Goal: Task Accomplishment & Management: Complete application form

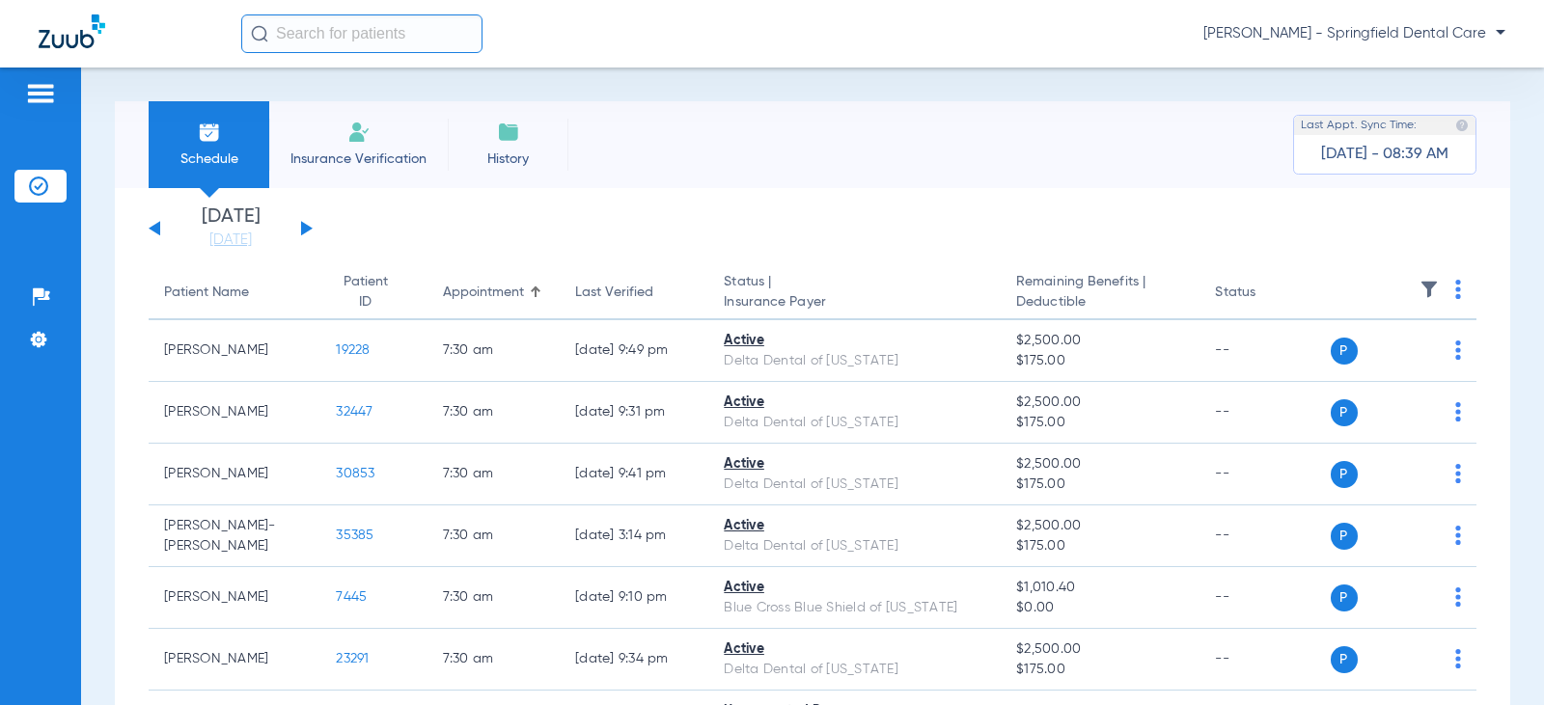
click at [363, 123] on img at bounding box center [358, 132] width 23 height 23
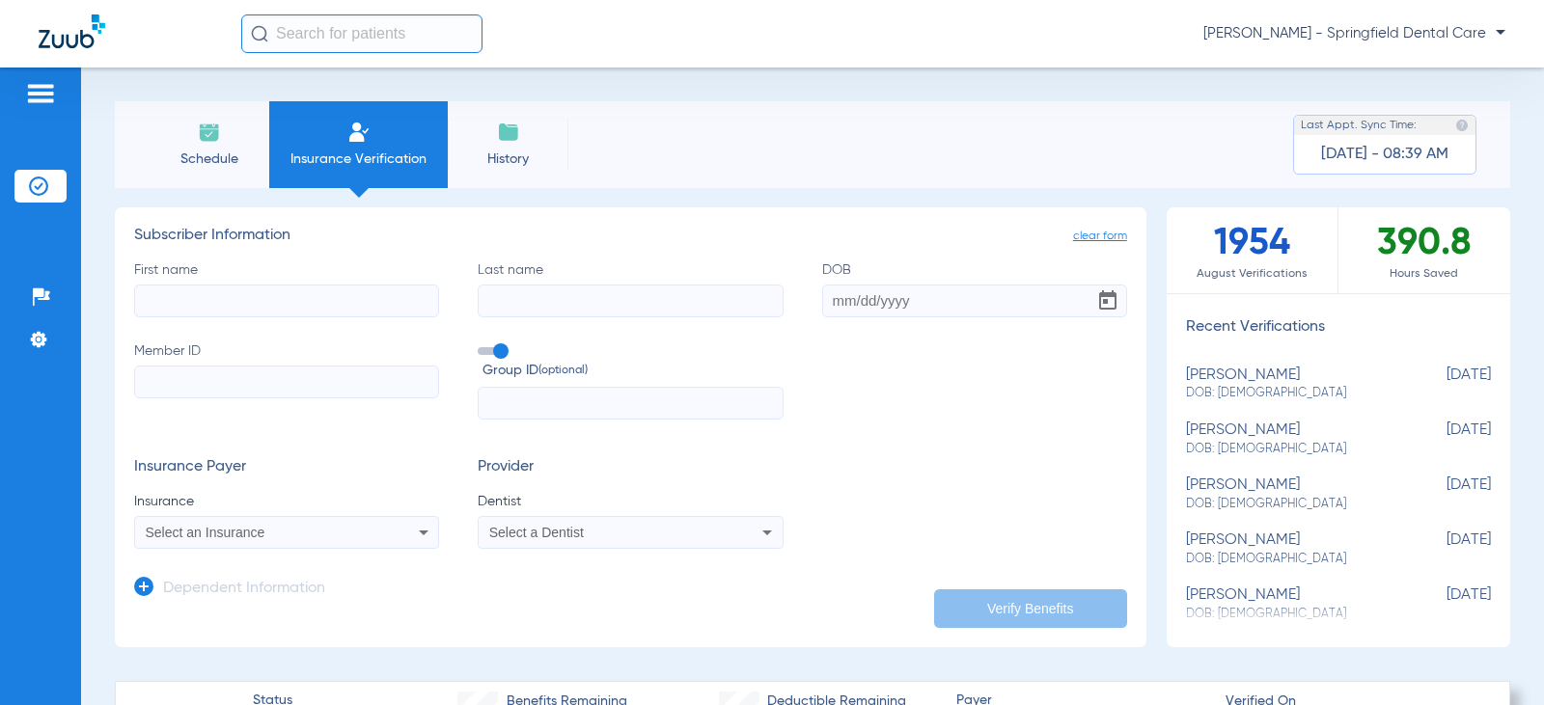
click at [200, 297] on input "First name" at bounding box center [286, 301] width 305 height 33
type input "T"
type input "[PERSON_NAME]"
type input "[DATE]"
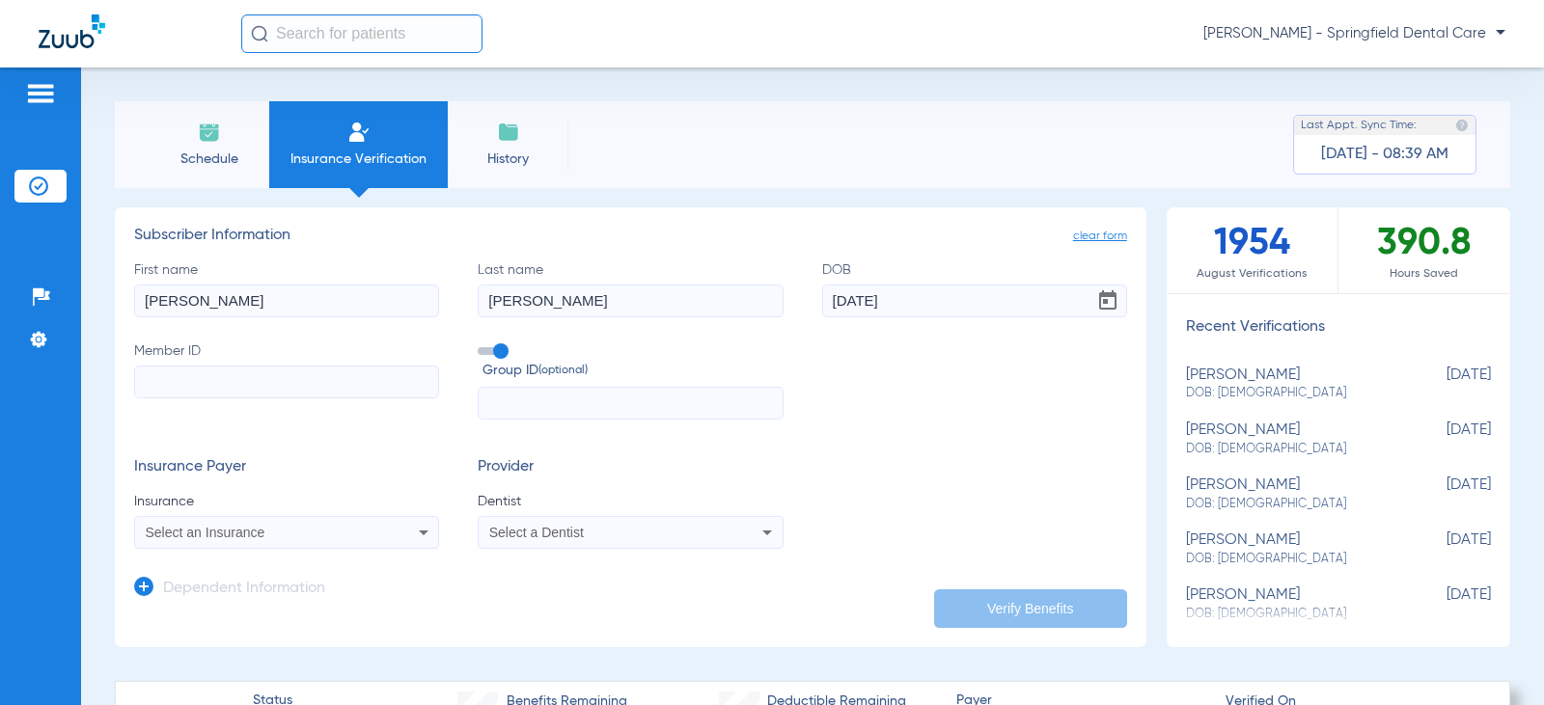
click at [220, 382] on input "Member ID" at bounding box center [286, 382] width 305 height 33
type input "W283253346"
click at [547, 411] on input "text" at bounding box center [630, 403] width 305 height 33
type input "718577"
click at [351, 478] on div "Insurance Payer Insurance Select an Insurance" at bounding box center [286, 503] width 305 height 91
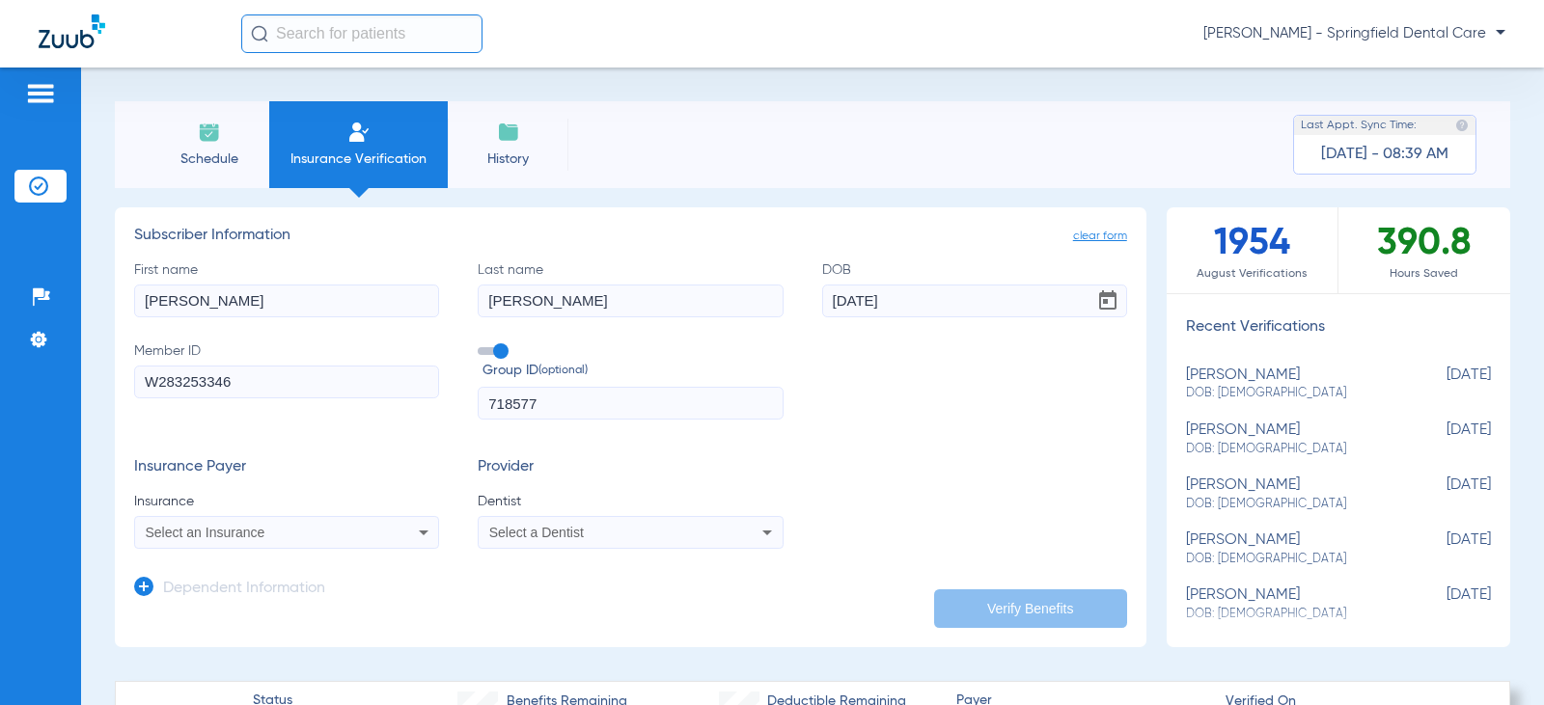
scroll to position [96, 0]
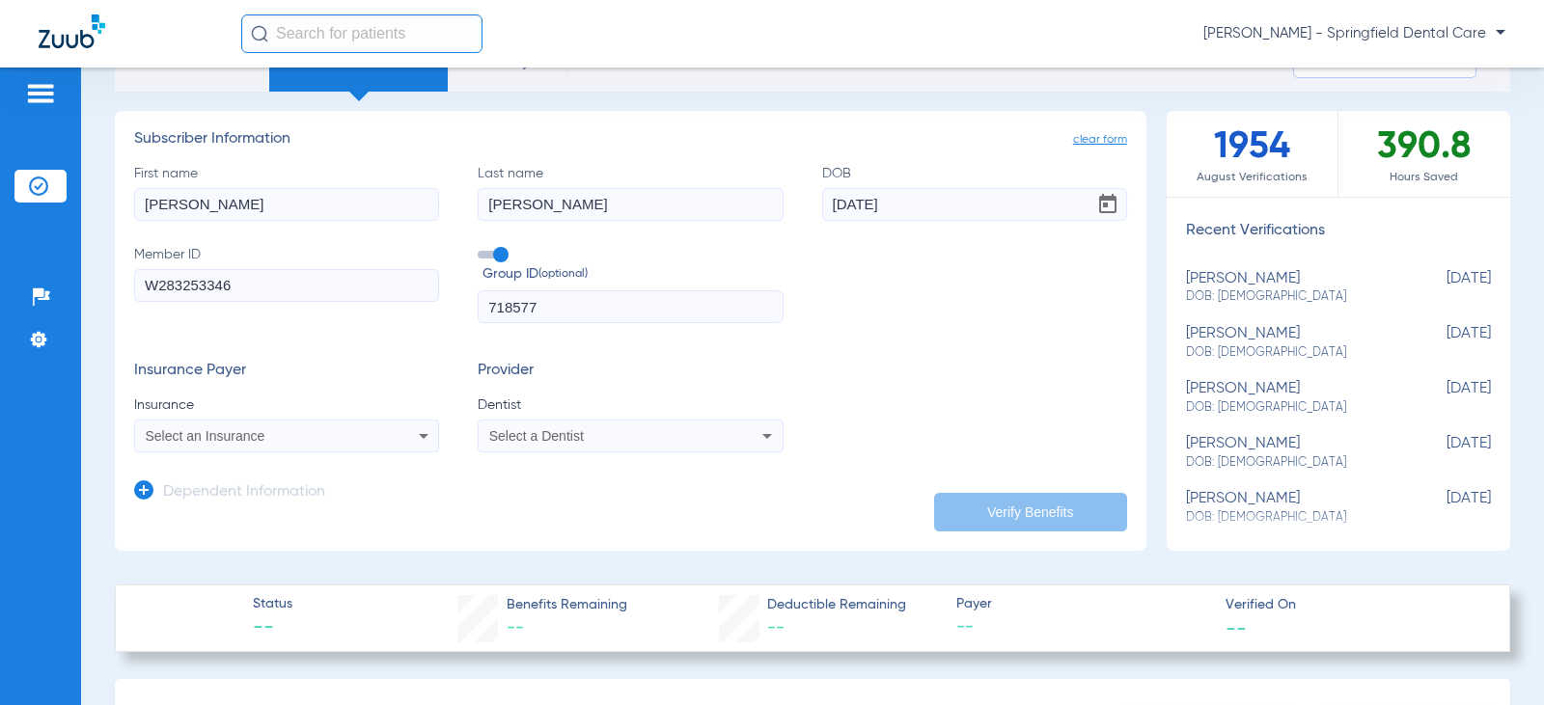
click at [374, 437] on div "Select an Insurance" at bounding box center [286, 435] width 303 height 23
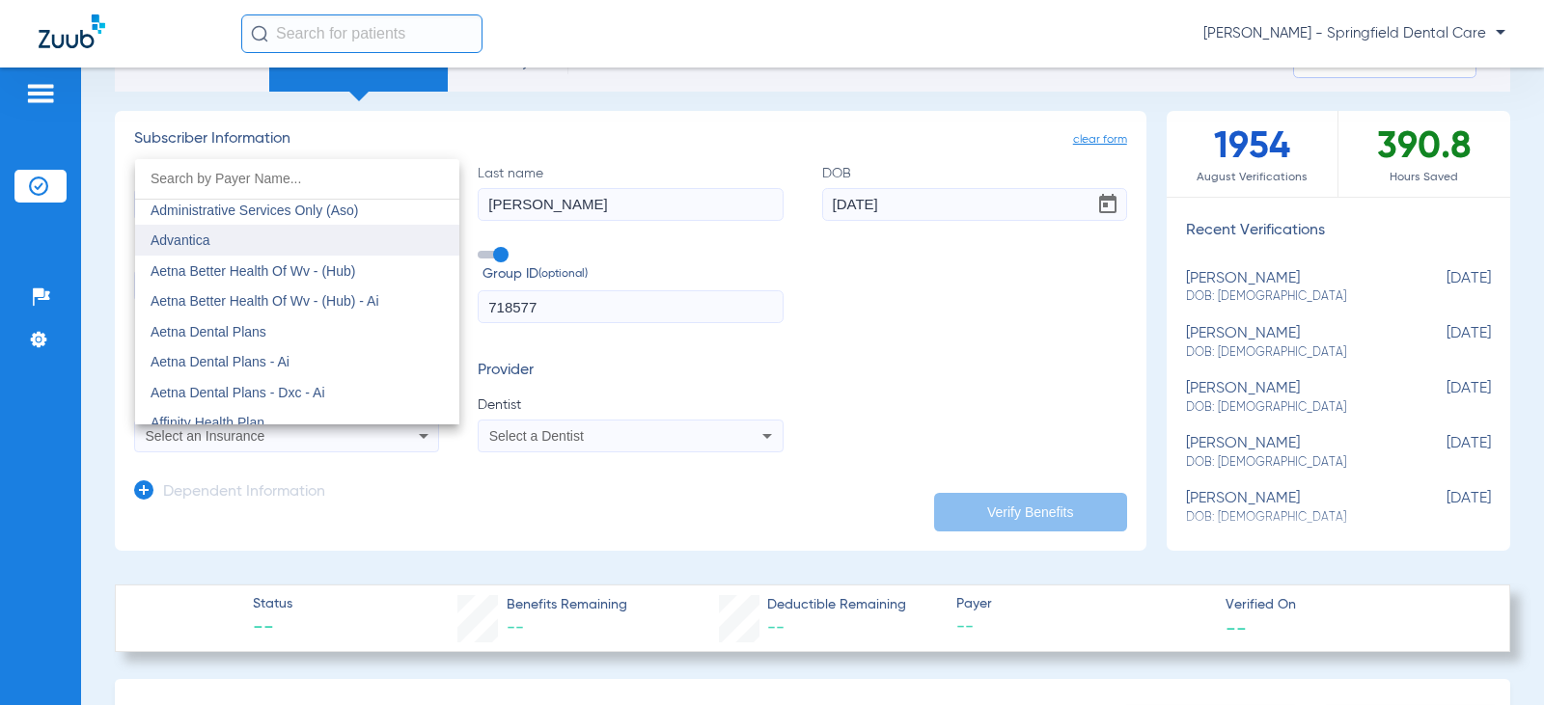
click at [269, 342] on mat-option "Aetna Dental Plans" at bounding box center [297, 331] width 324 height 31
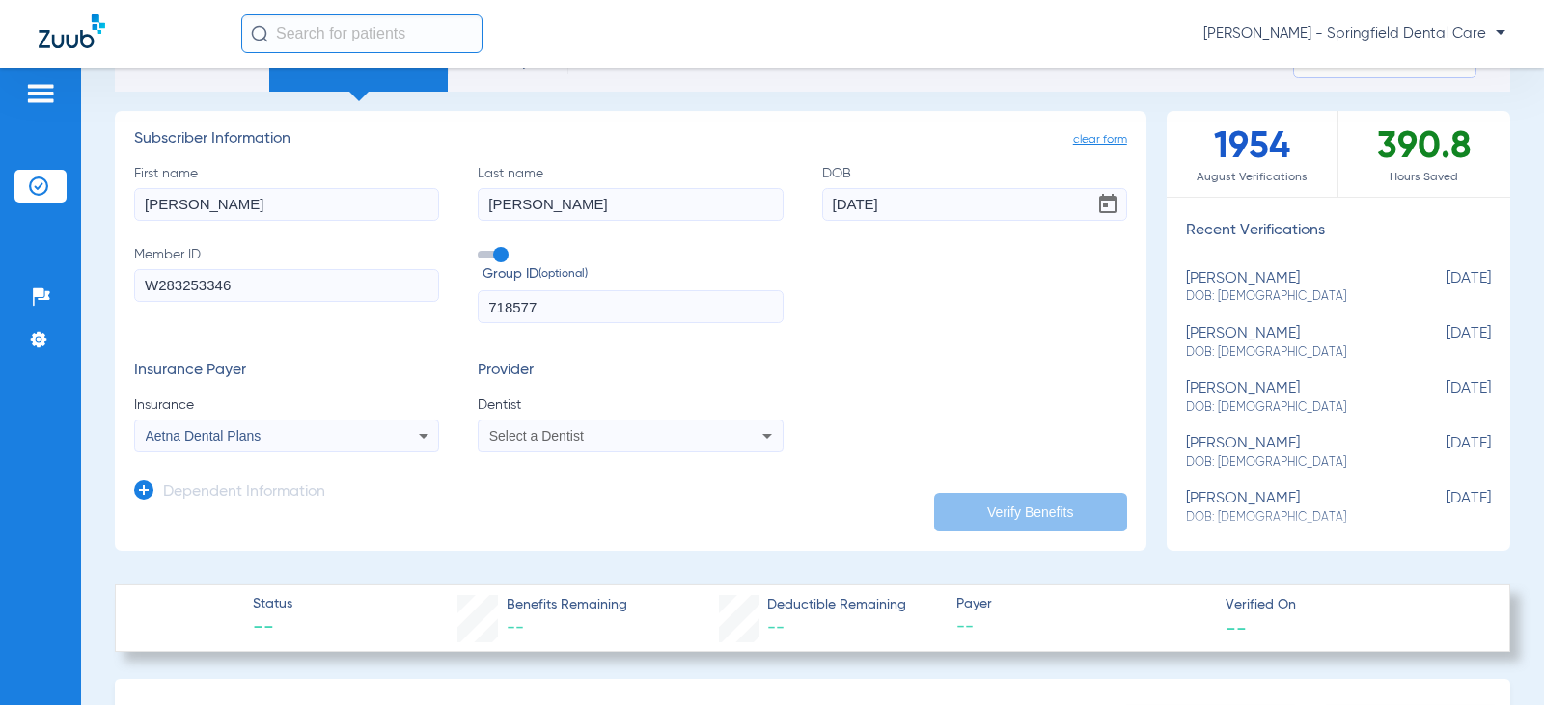
click at [650, 431] on div "Select a Dentist" at bounding box center [602, 436] width 227 height 14
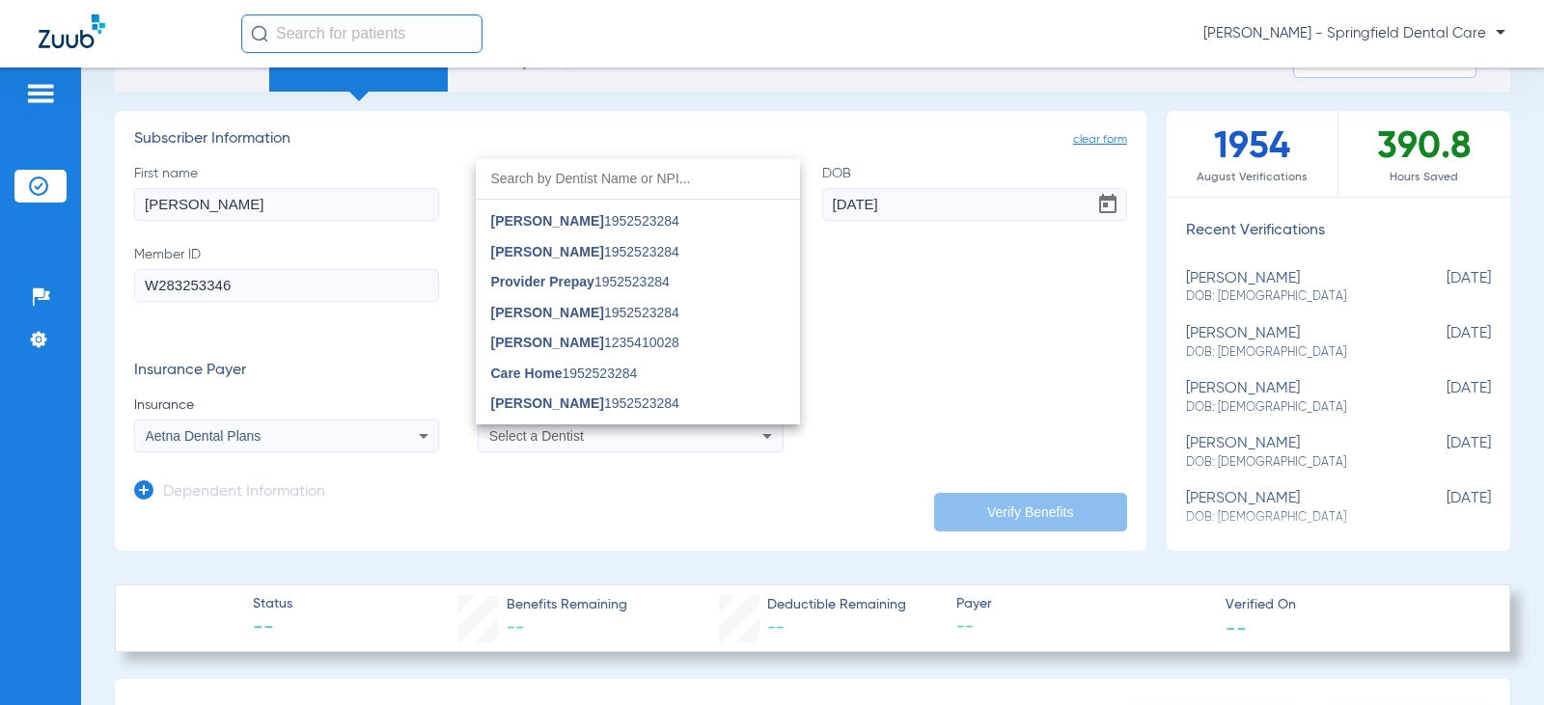
scroll to position [386, 0]
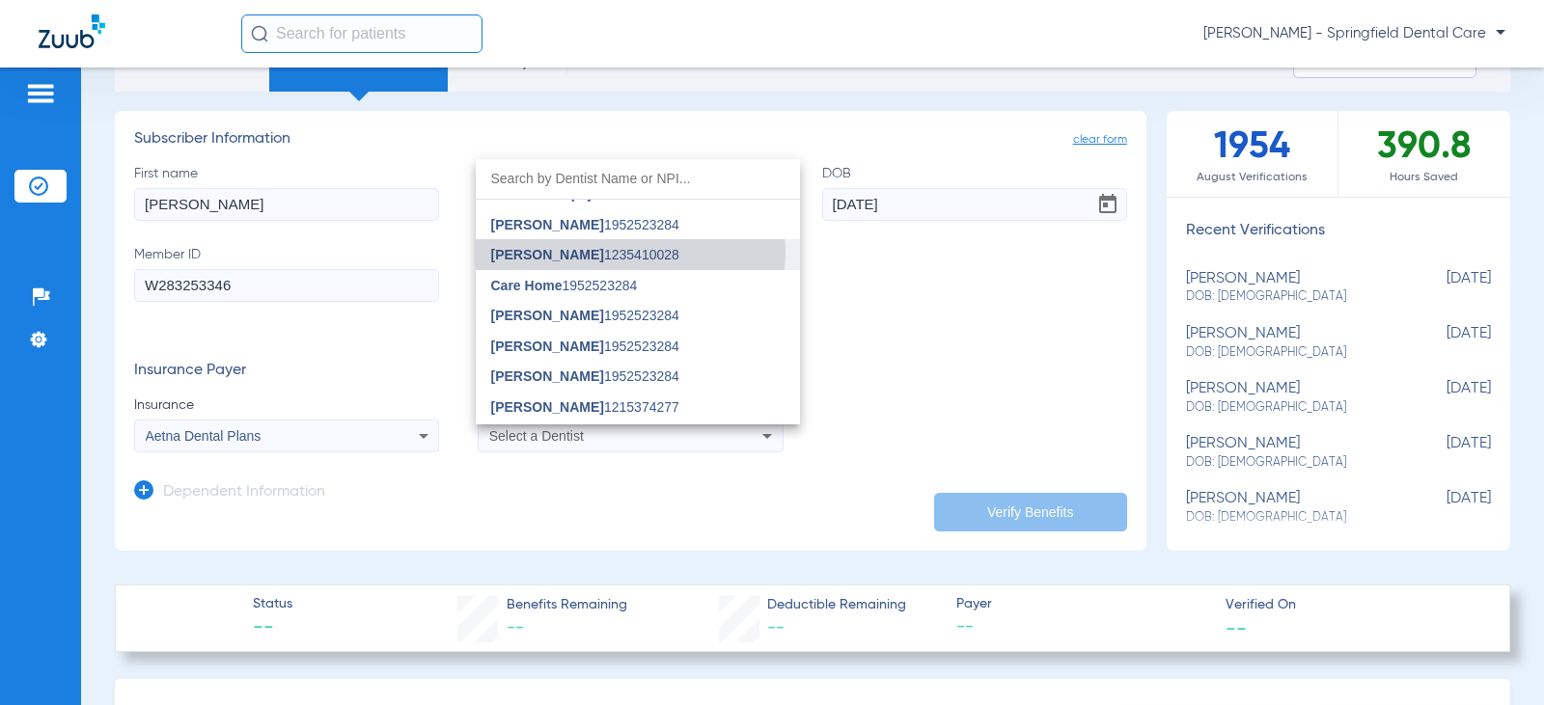
click at [614, 253] on span "[PERSON_NAME] 1235410028" at bounding box center [585, 255] width 188 height 14
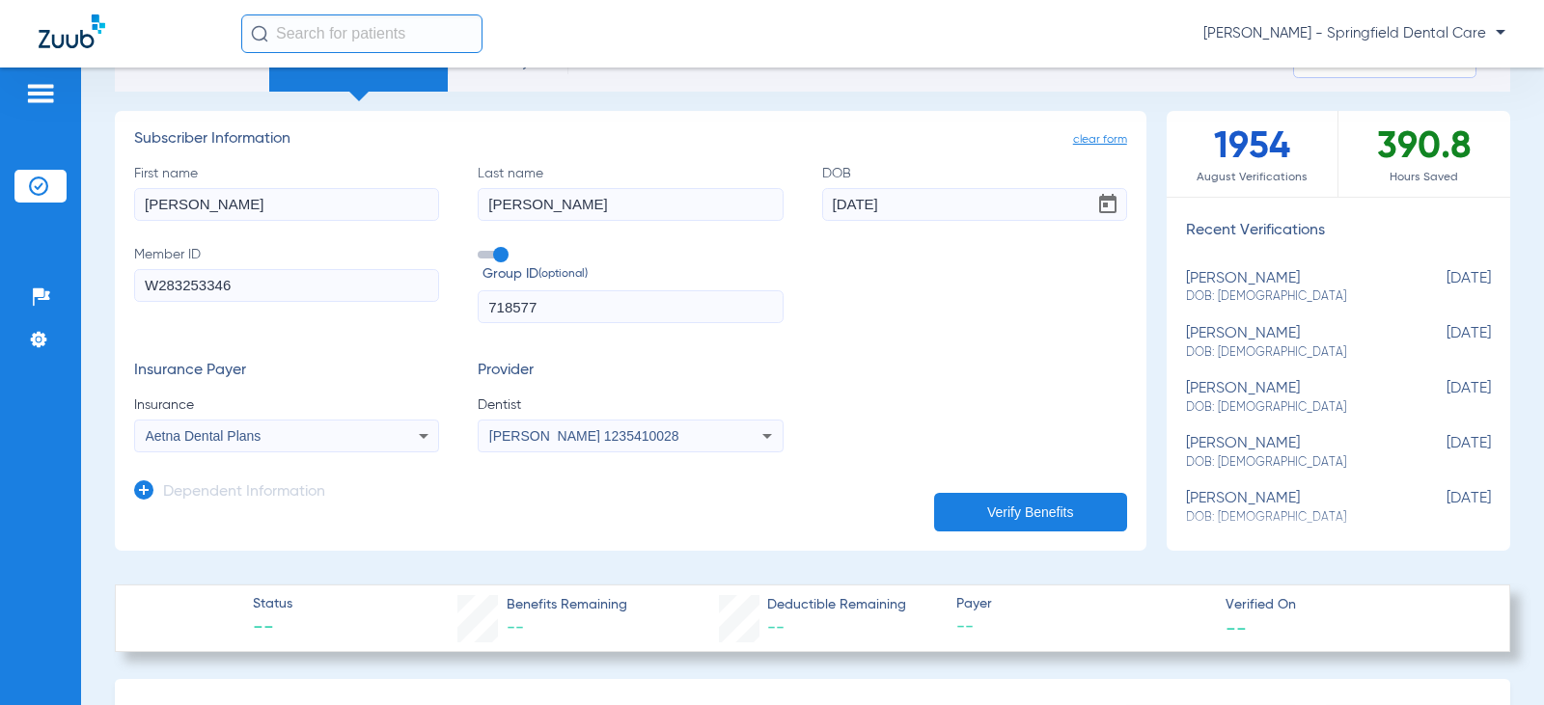
scroll to position [193, 0]
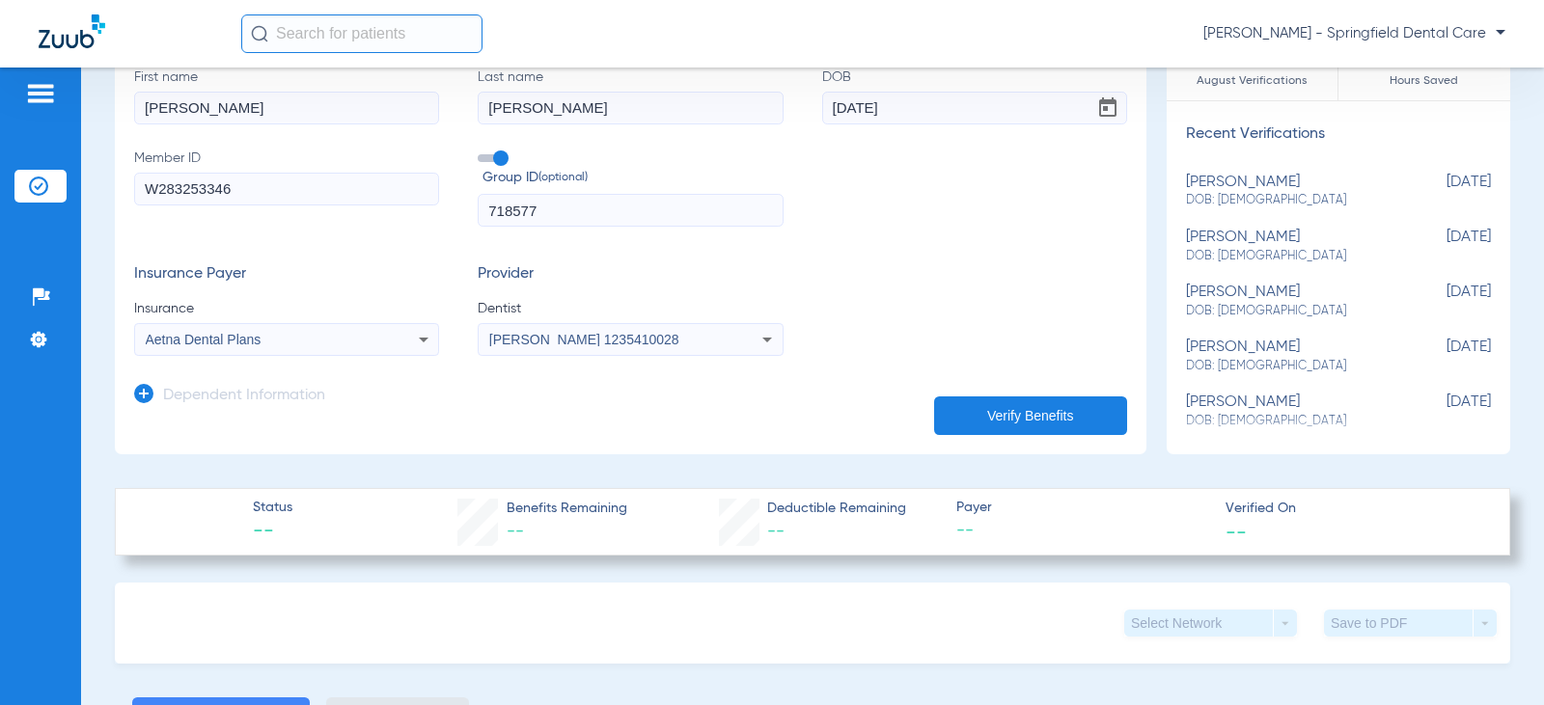
click at [1024, 412] on button "Verify Benefits" at bounding box center [1030, 415] width 193 height 39
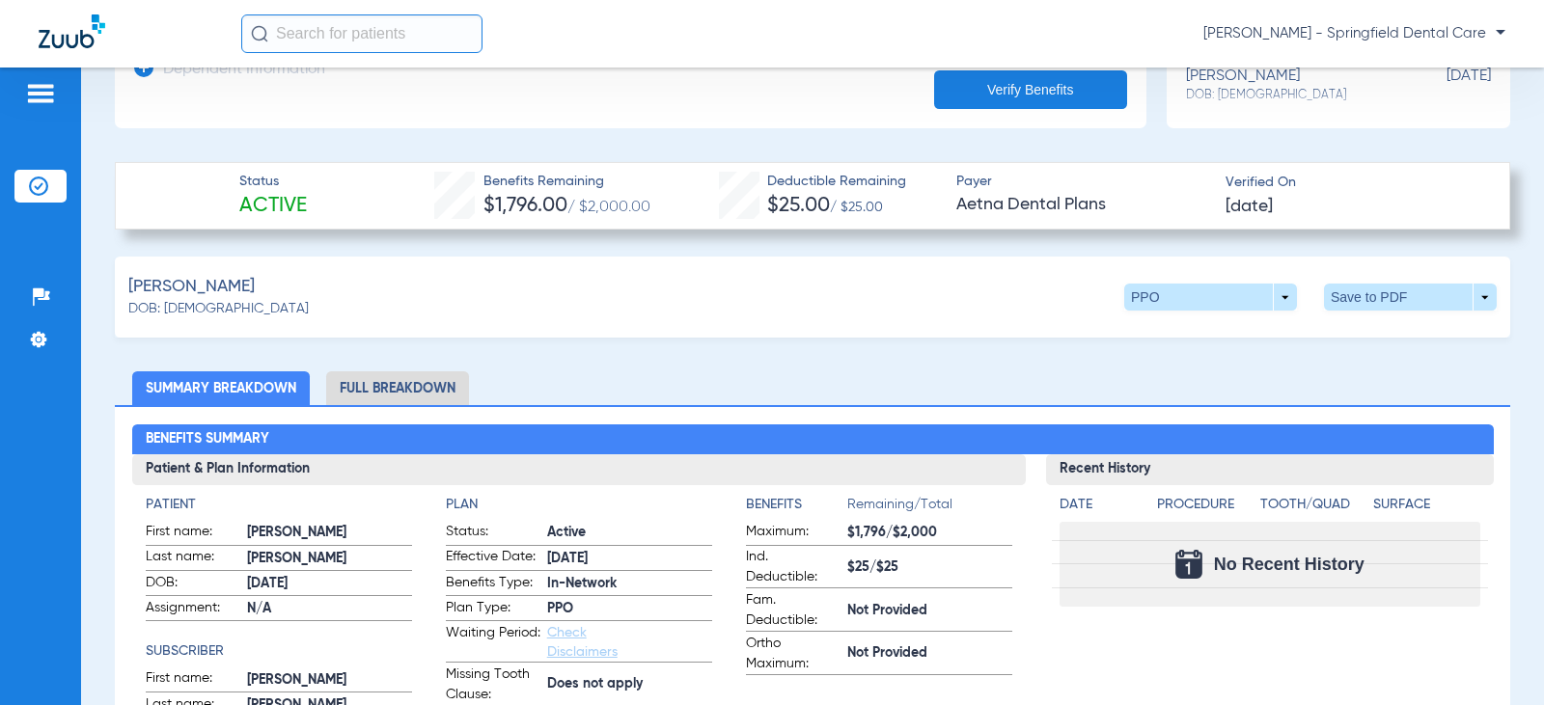
scroll to position [96, 0]
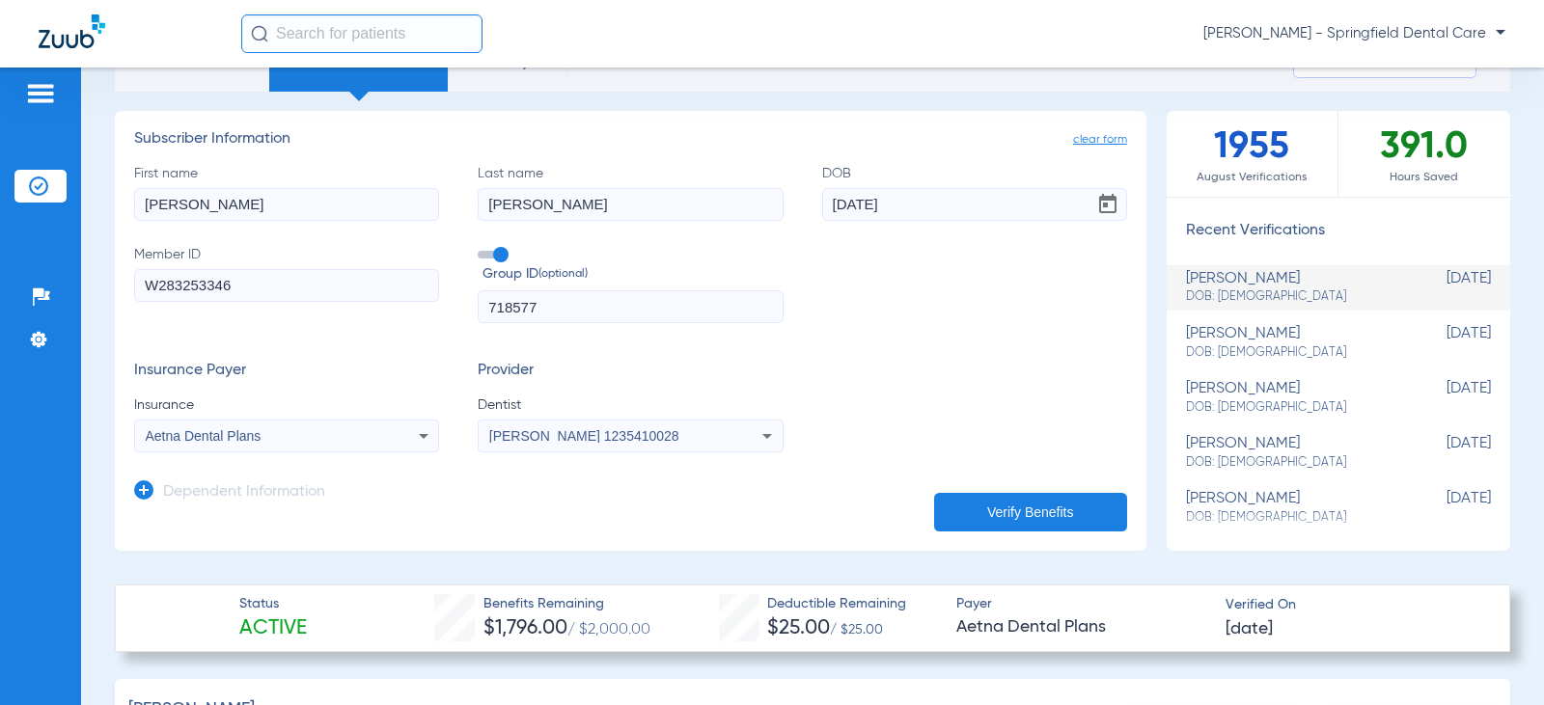
click at [147, 479] on div "Dependent Information" at bounding box center [229, 497] width 191 height 41
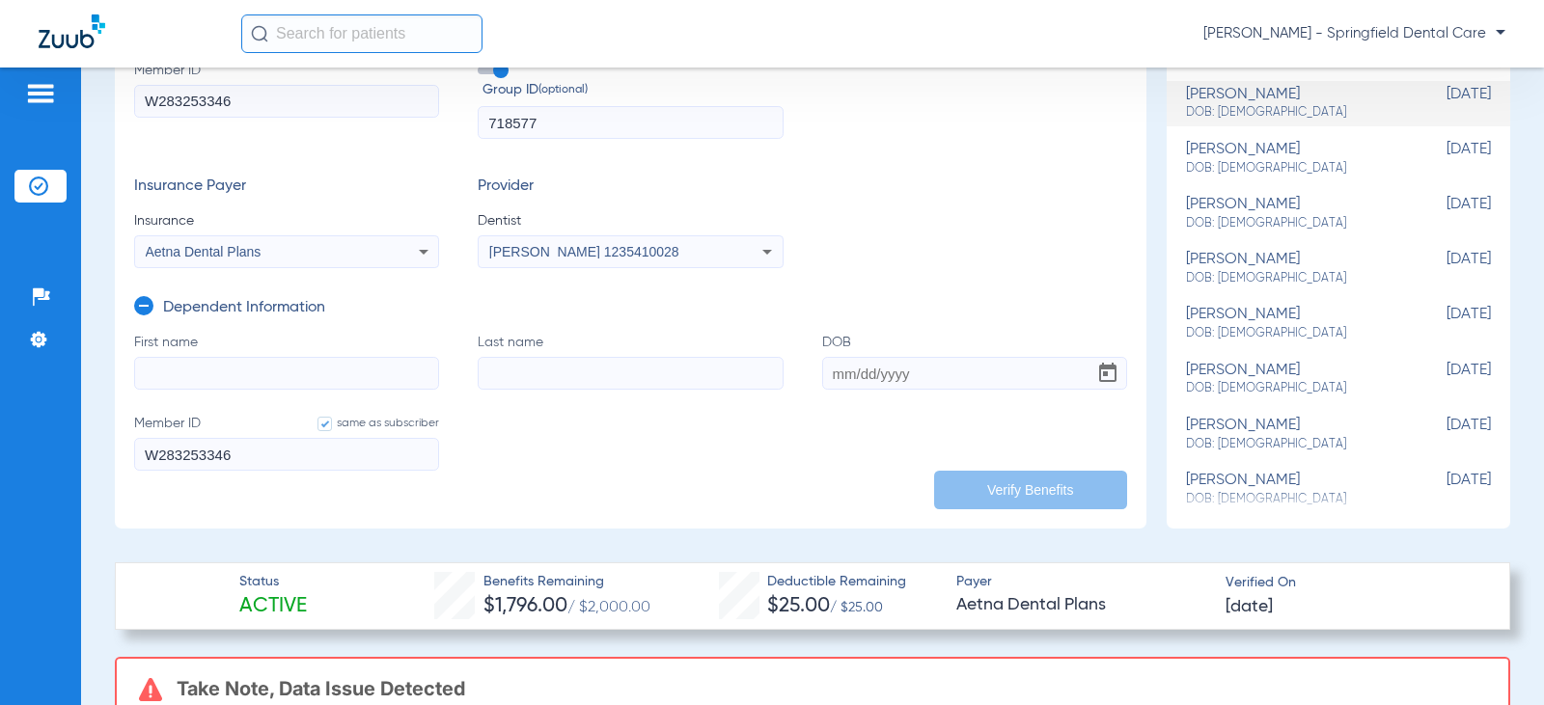
scroll to position [289, 0]
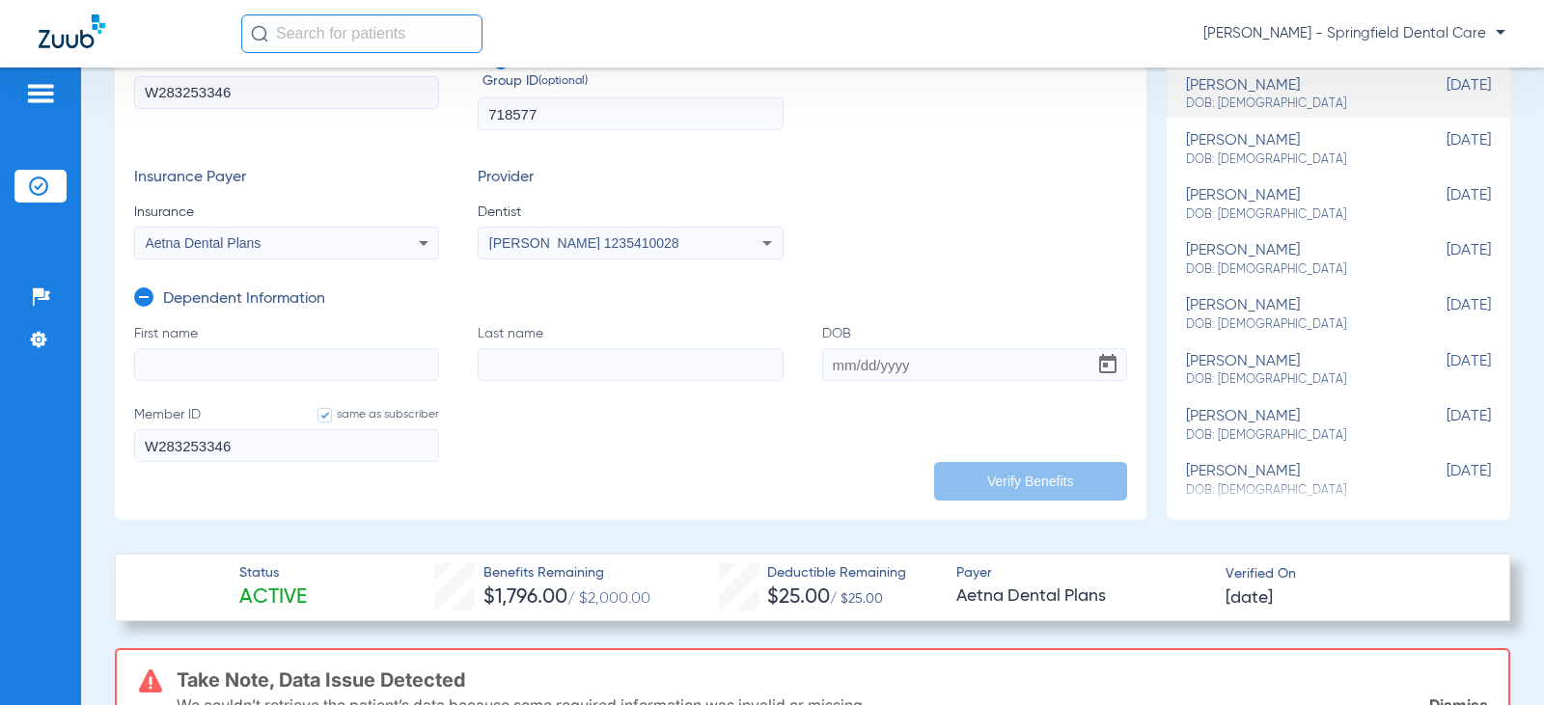
click at [202, 375] on input "First name" at bounding box center [286, 364] width 305 height 33
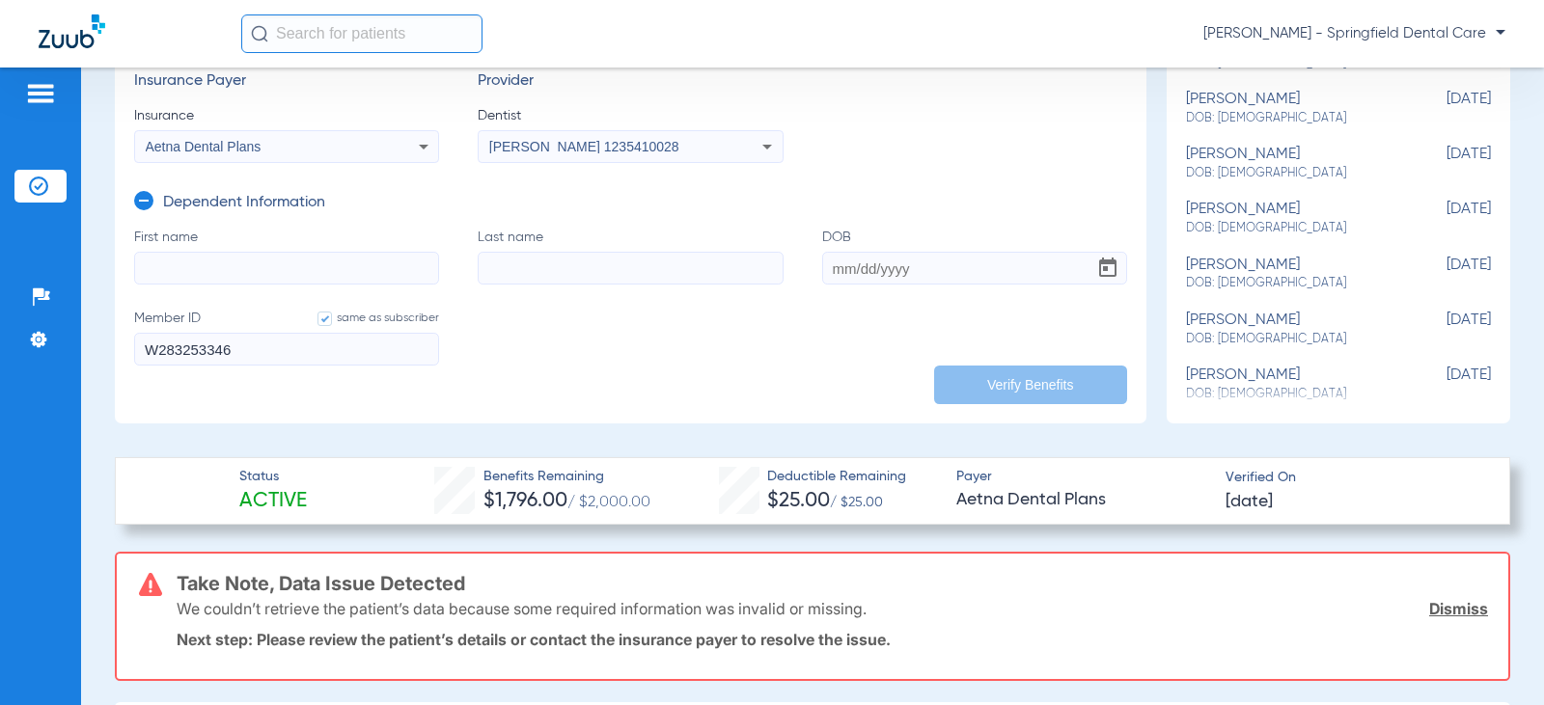
click at [140, 197] on icon at bounding box center [143, 200] width 19 height 19
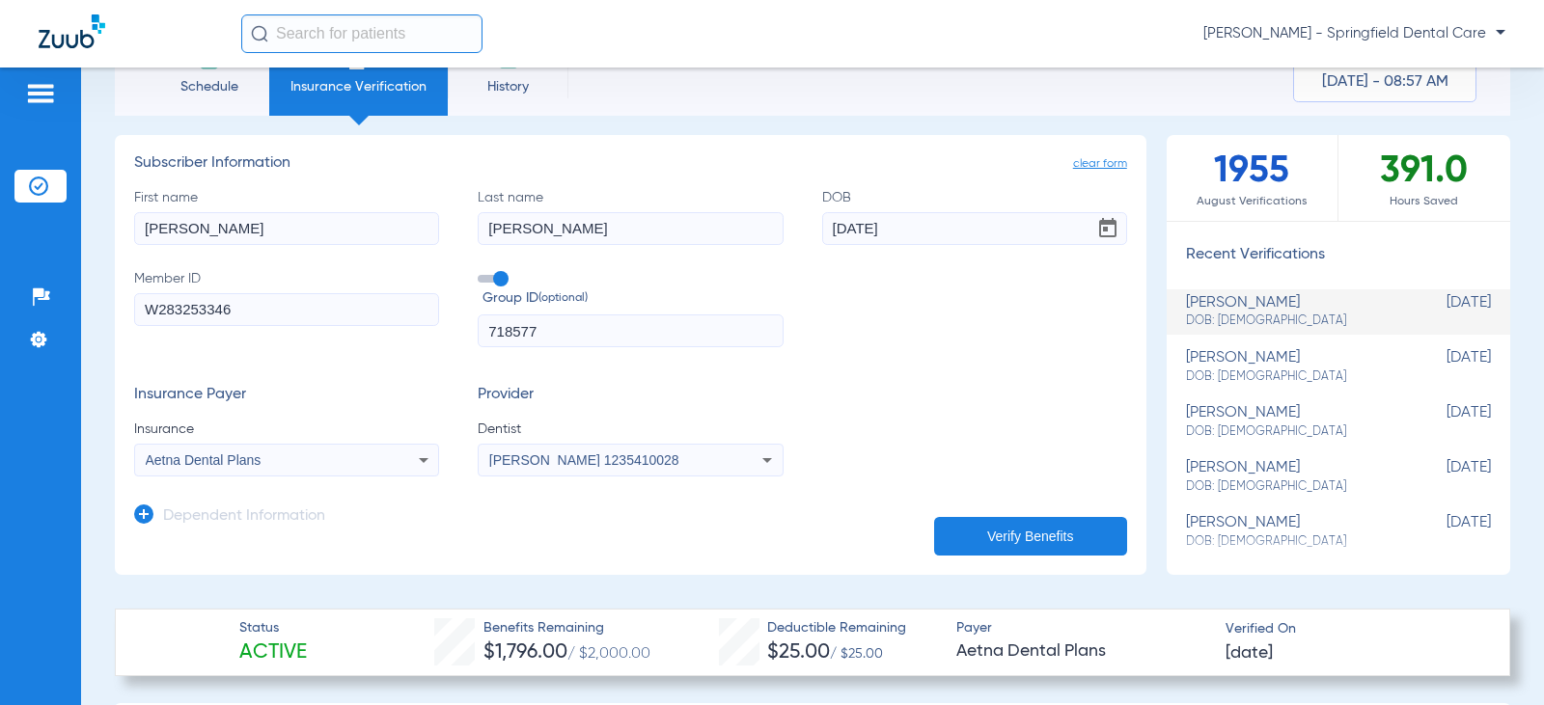
scroll to position [68, 0]
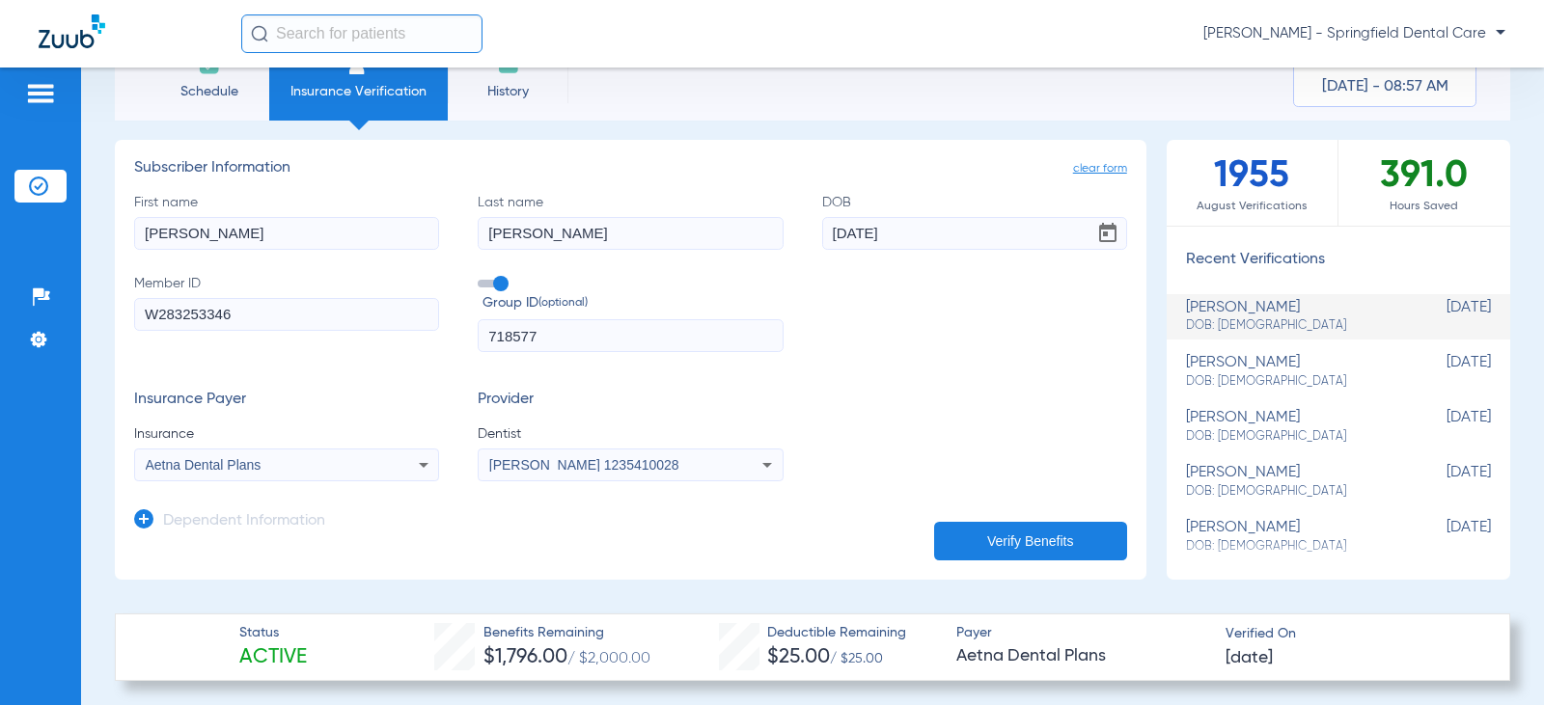
click at [147, 517] on icon at bounding box center [143, 518] width 19 height 19
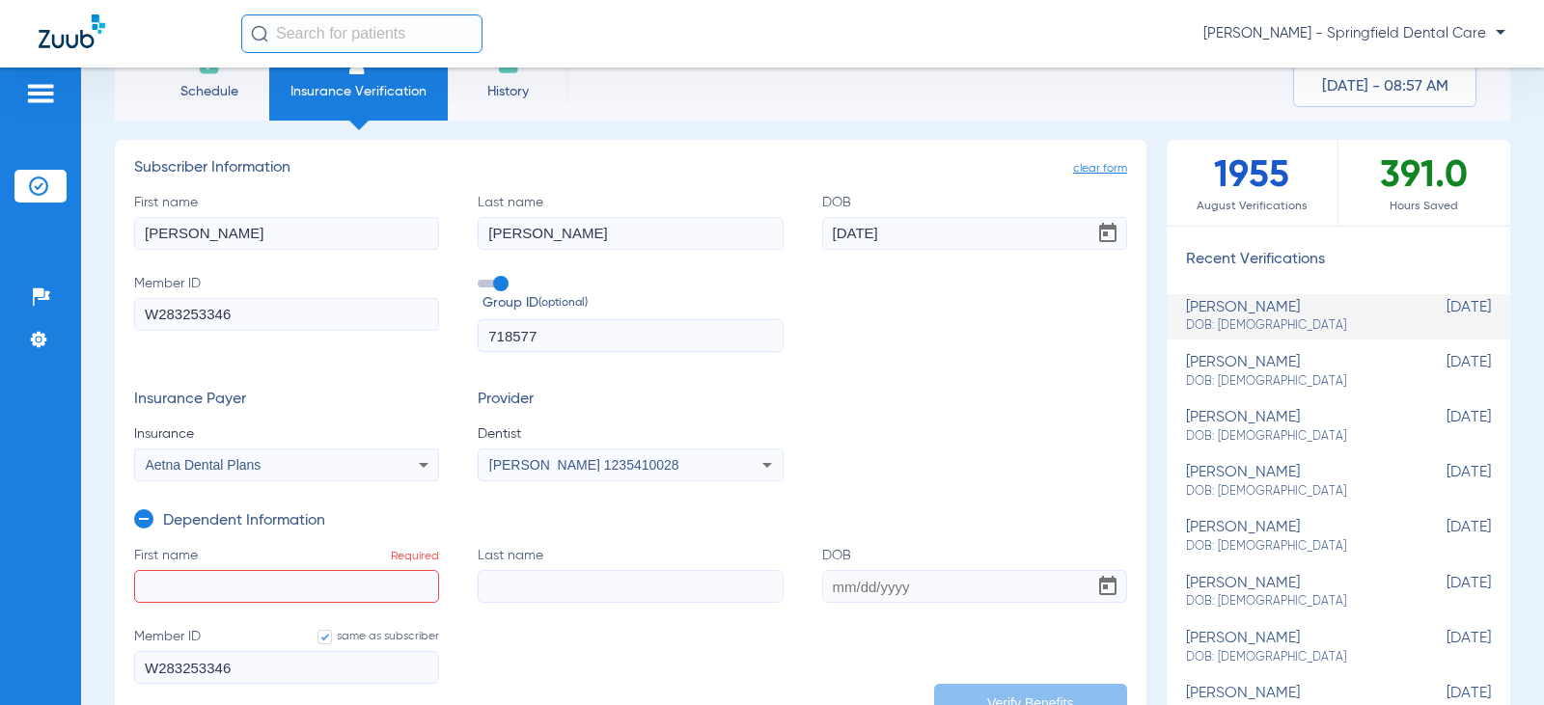
click at [223, 576] on input "First name Required" at bounding box center [286, 586] width 305 height 33
type input "[PERSON_NAME]"
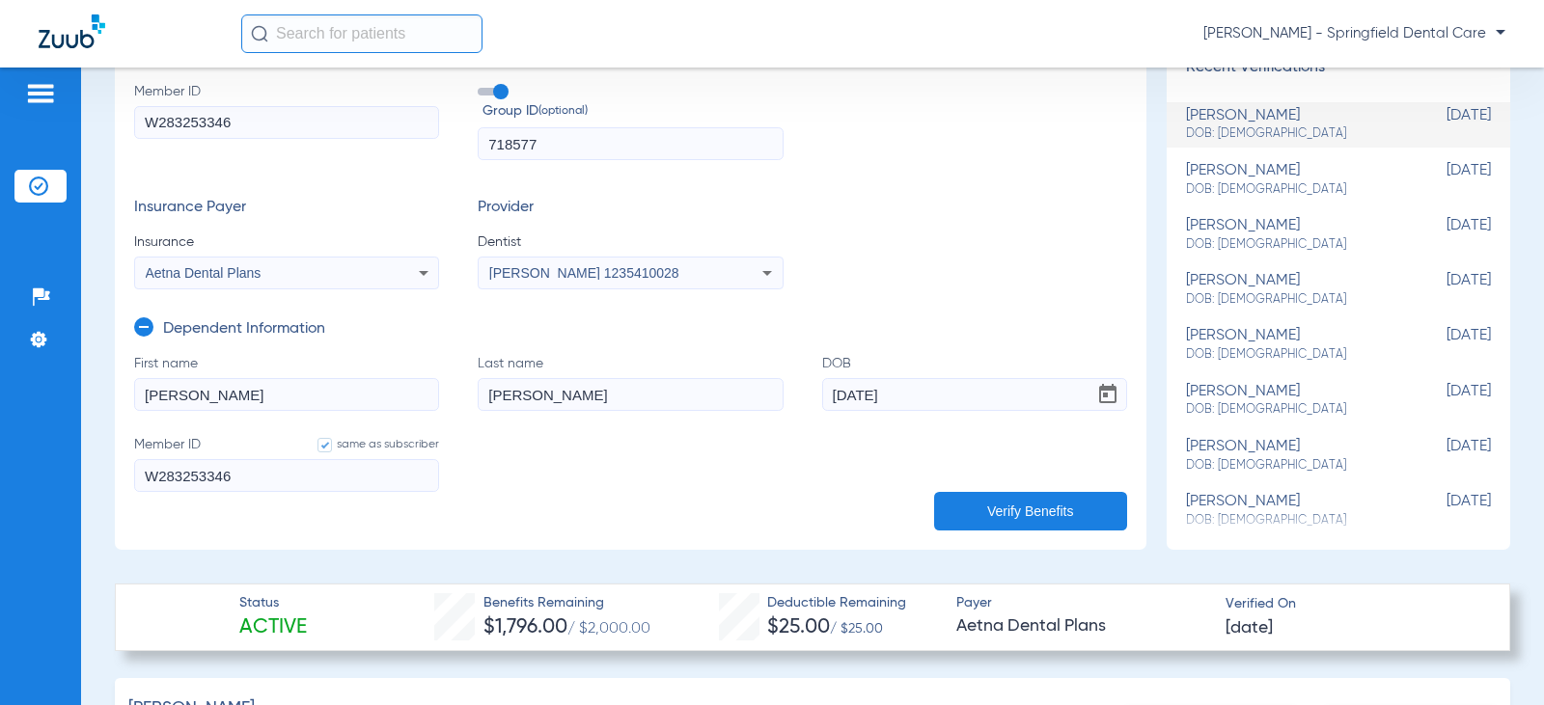
scroll to position [260, 0]
type input "[DATE]"
click at [1022, 509] on button "Verify Benefits" at bounding box center [1030, 510] width 193 height 39
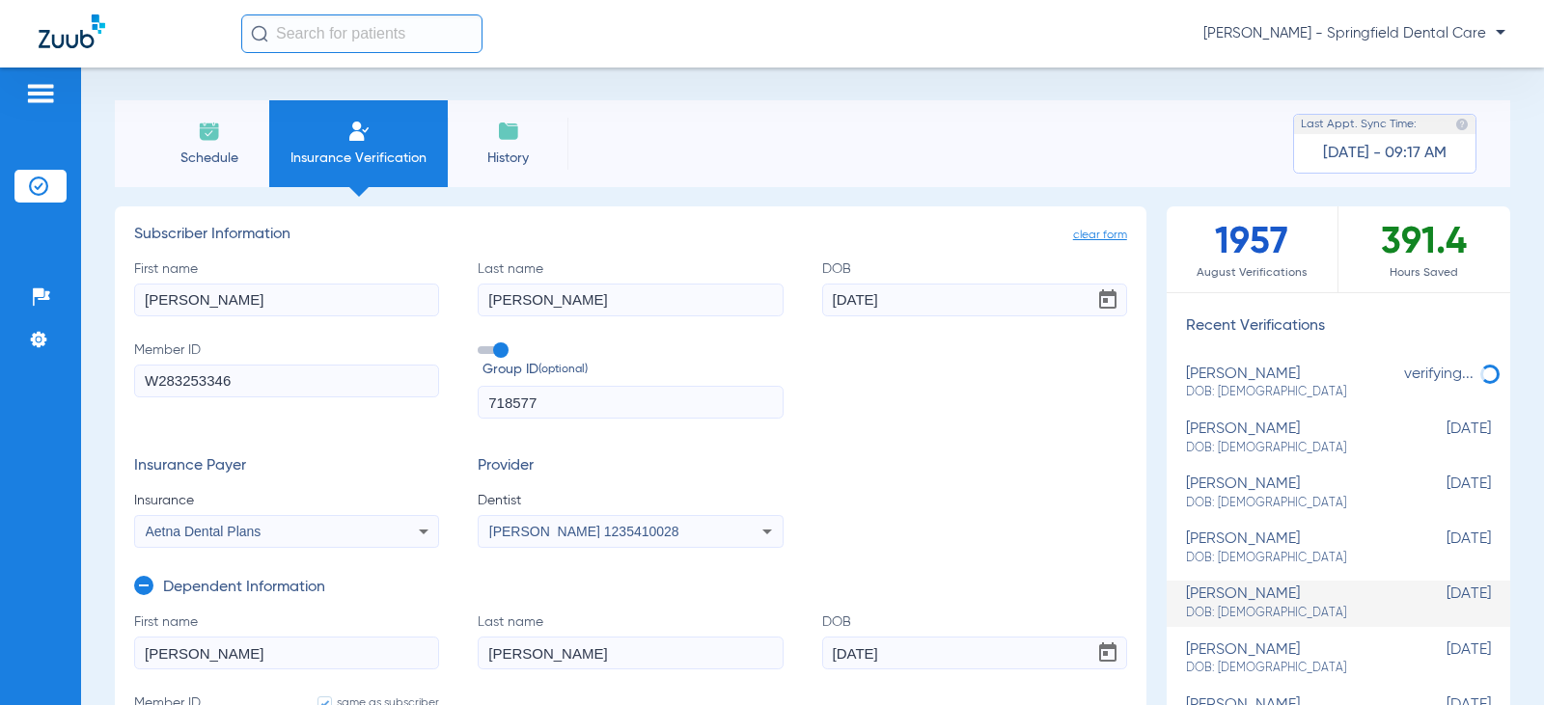
scroll to position [0, 0]
click at [202, 143] on img at bounding box center [209, 132] width 23 height 23
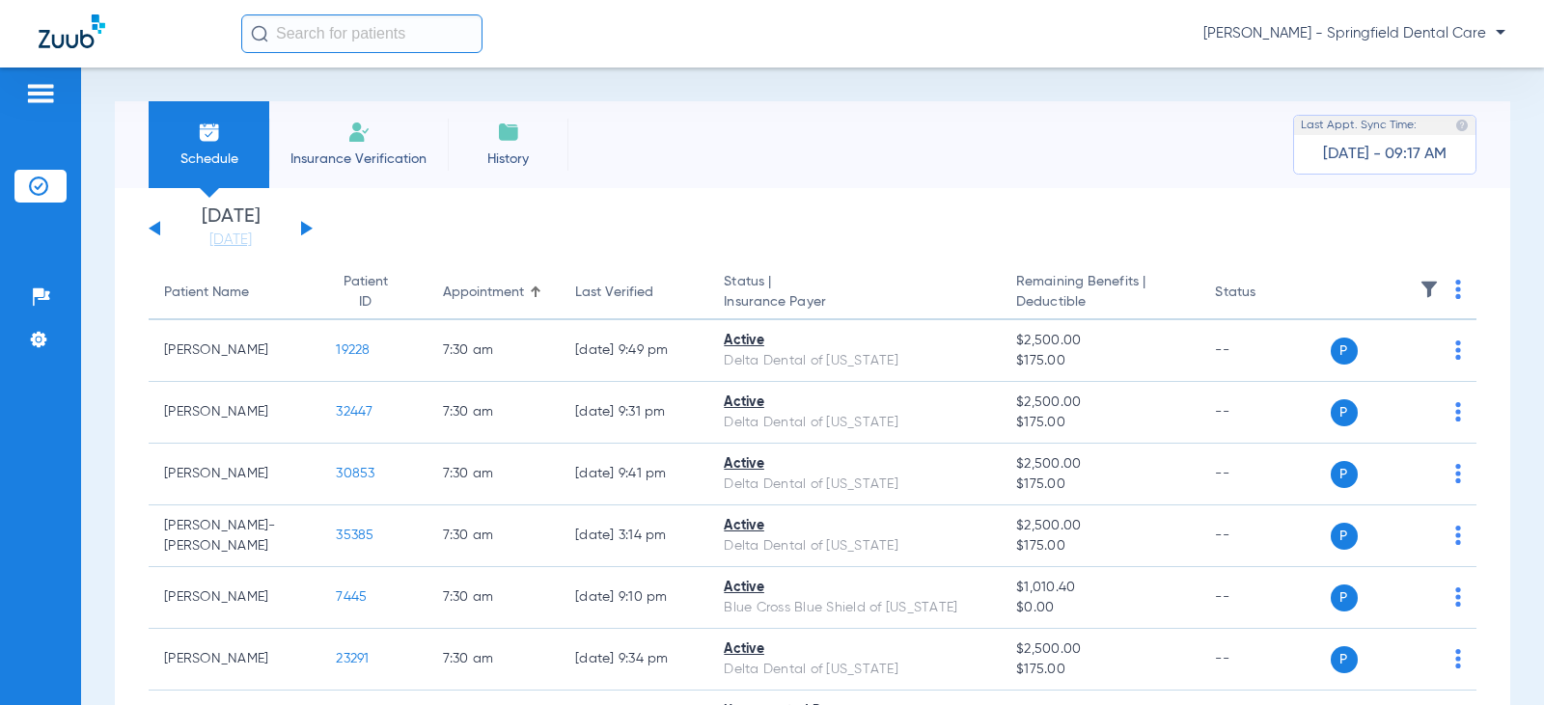
click at [296, 224] on div "[DATE] [DATE] [DATE] [DATE] [DATE] [DATE] [DATE] [DATE] [DATE] [DATE] [DATE] [D…" at bounding box center [231, 228] width 164 height 42
click at [306, 226] on button at bounding box center [307, 228] width 12 height 14
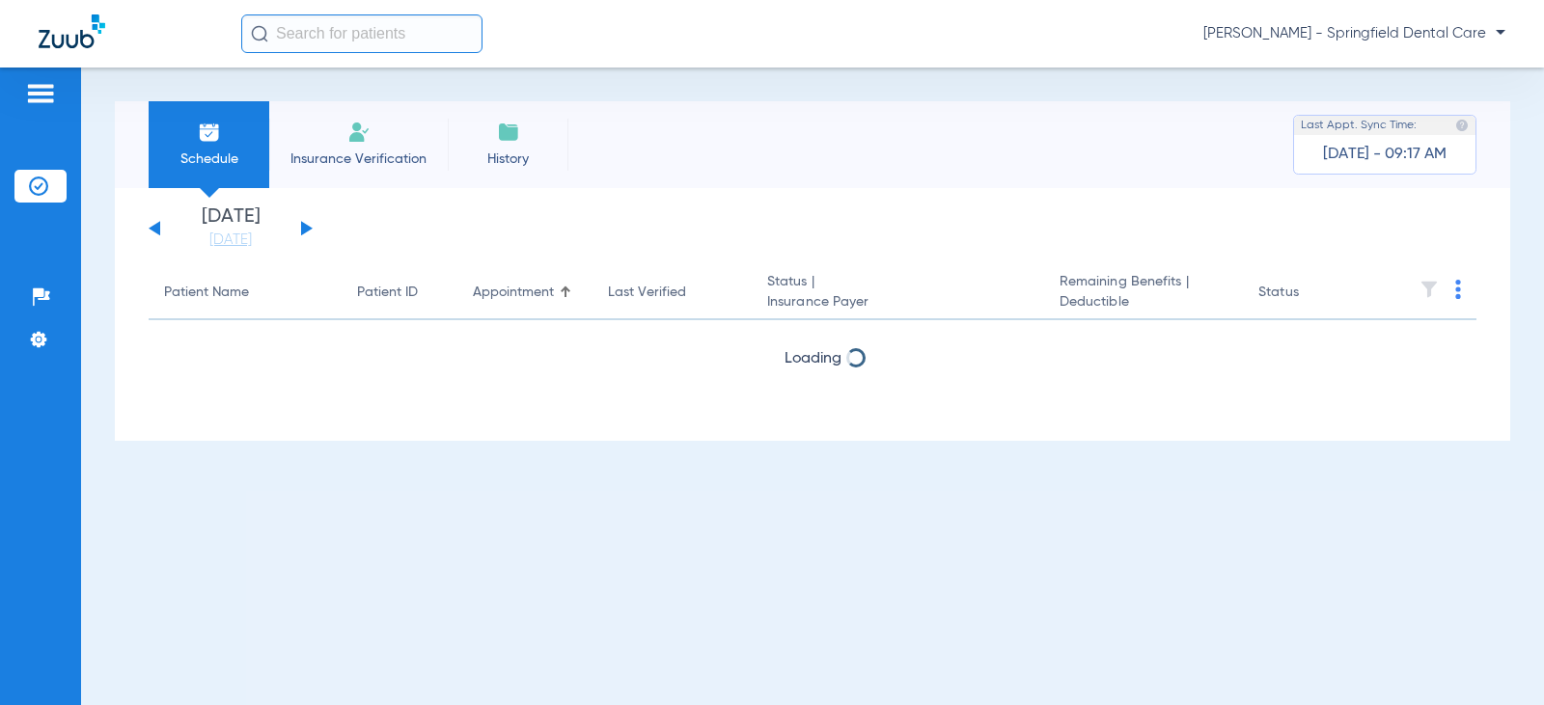
click at [306, 226] on button at bounding box center [307, 228] width 12 height 14
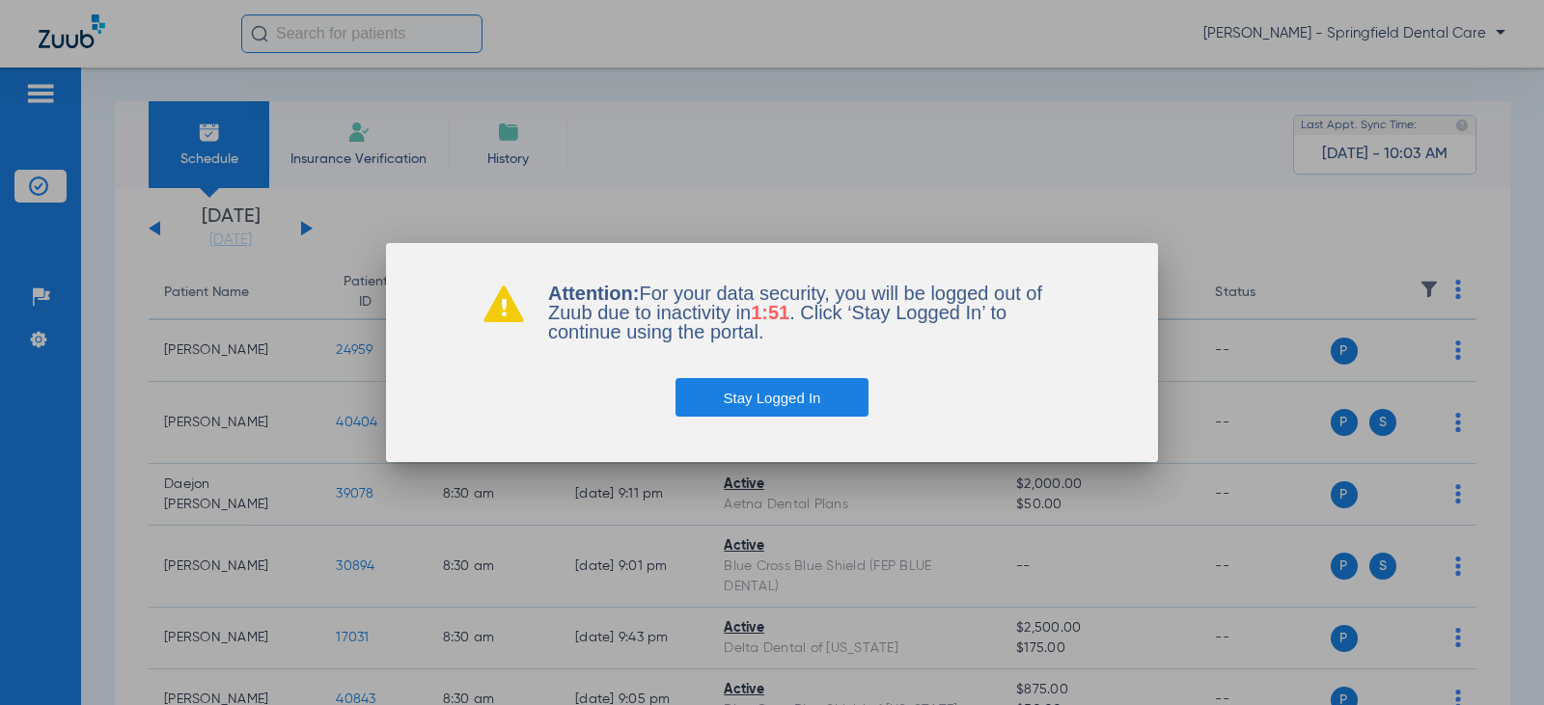
click at [779, 397] on button "Stay Logged In" at bounding box center [772, 397] width 194 height 39
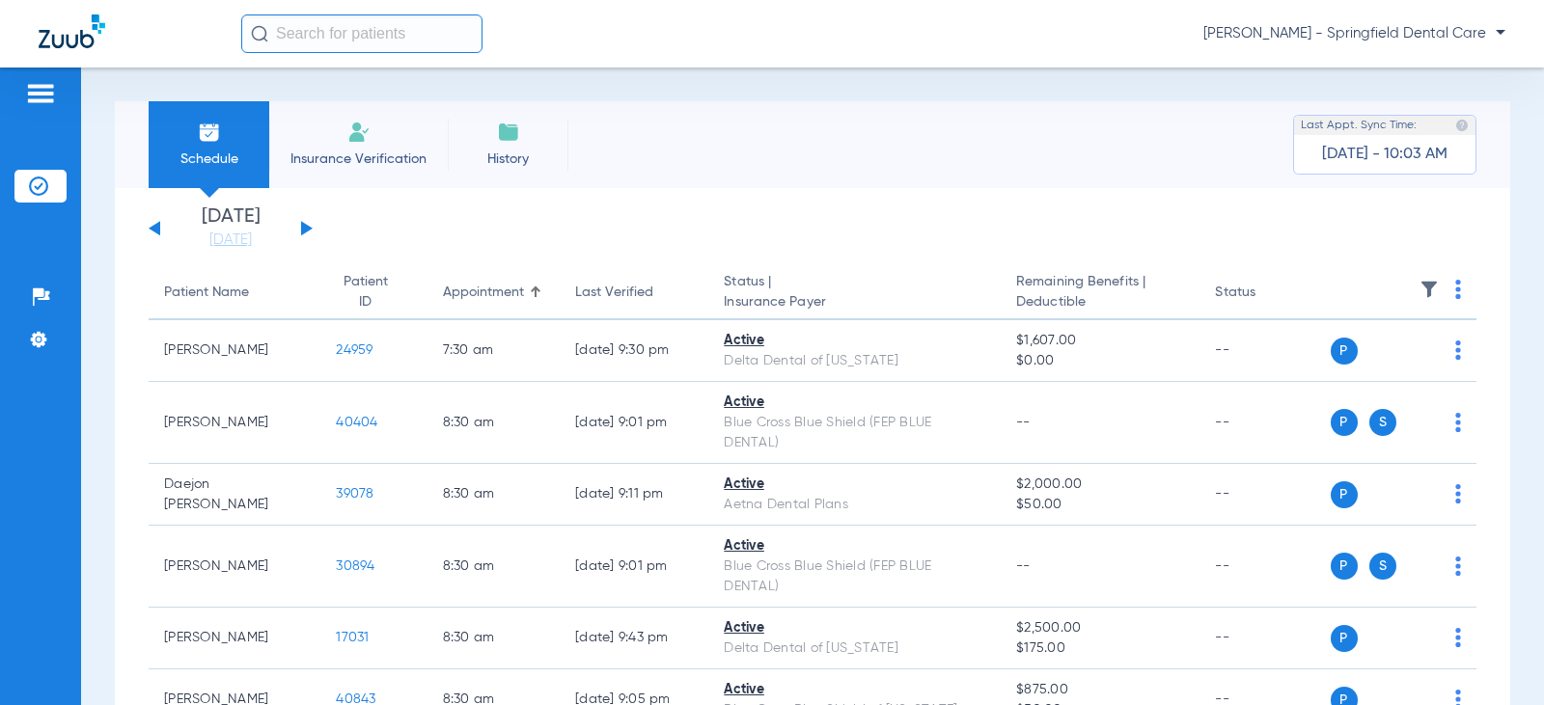
click at [160, 228] on div "[DATE] [DATE] [DATE] [DATE] [DATE] [DATE] [DATE] [DATE] [DATE] [DATE] [DATE] [D…" at bounding box center [231, 228] width 164 height 42
click at [153, 228] on button at bounding box center [155, 228] width 12 height 14
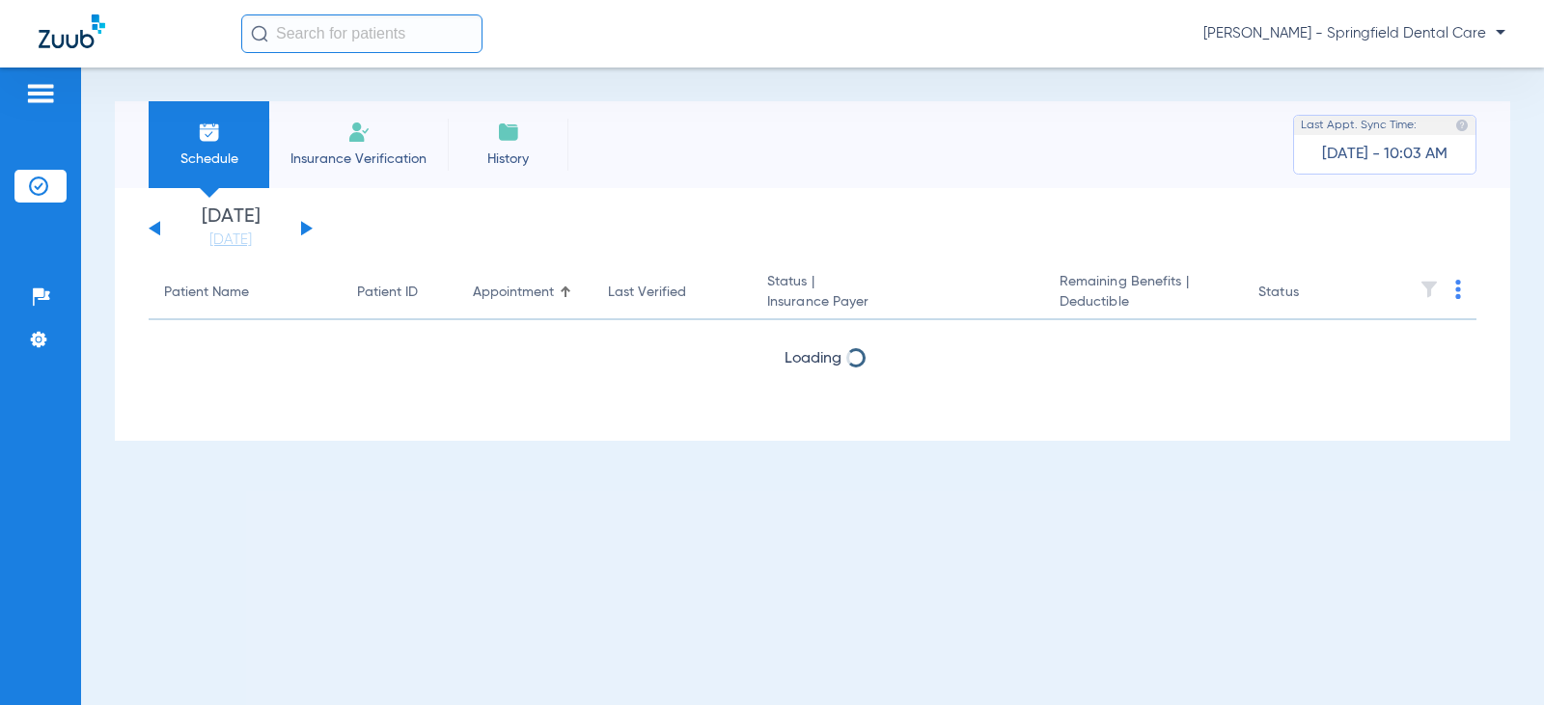
click at [153, 228] on button at bounding box center [155, 228] width 12 height 14
